Goal: Check status: Check status

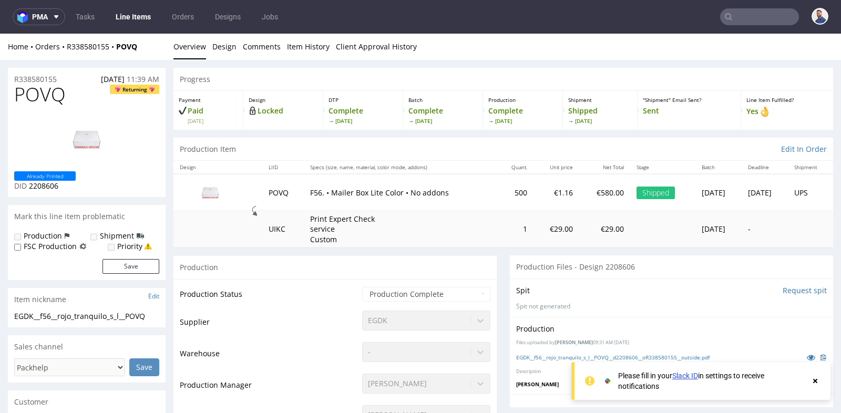
click at [498, 216] on td "1" at bounding box center [516, 229] width 36 height 37
click at [130, 48] on strong "POVQ" at bounding box center [126, 47] width 21 height 10
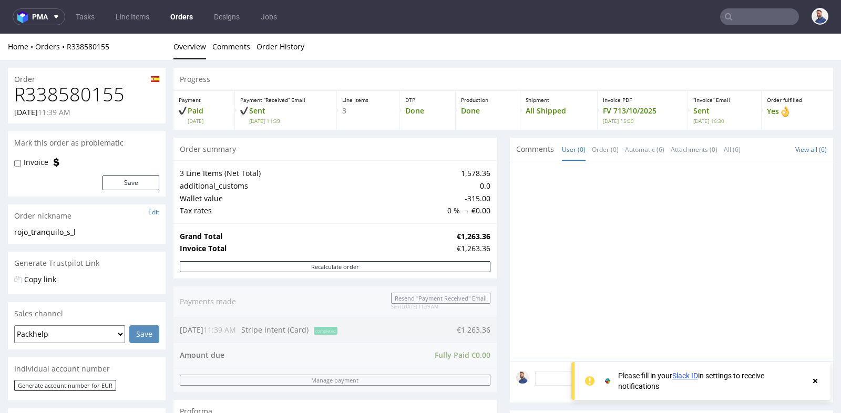
click at [392, 164] on div "3 Line Items (Net Total) 1,578.36 additional_customs 0.0 Wallet value -315.00 T…" at bounding box center [335, 191] width 323 height 63
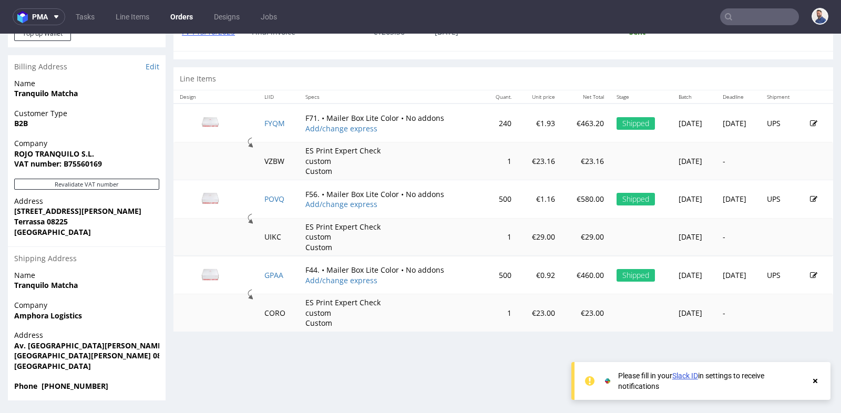
scroll to position [3, 0]
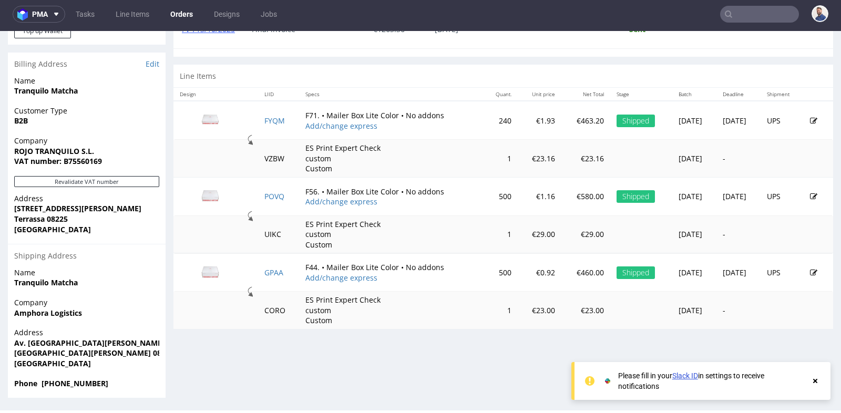
click at [743, 11] on input "text" at bounding box center [760, 14] width 79 height 17
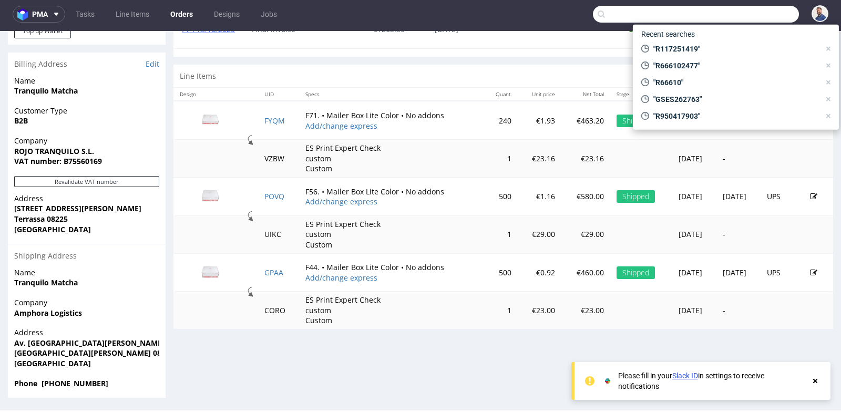
paste input "R858501938"
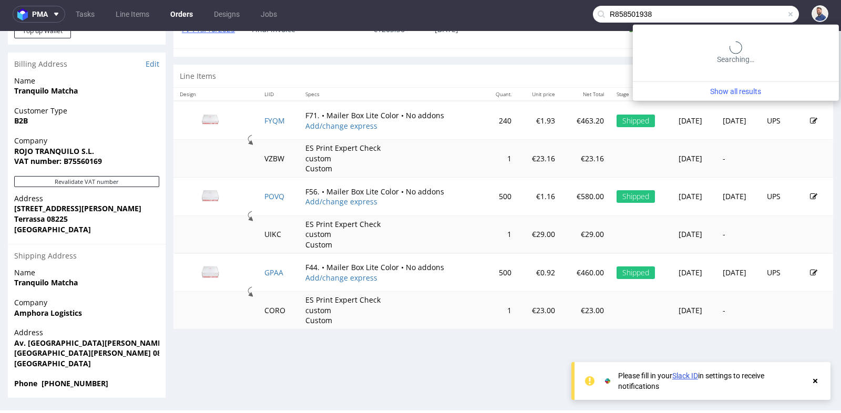
type input "R858501938"
